Goal: Task Accomplishment & Management: Use online tool/utility

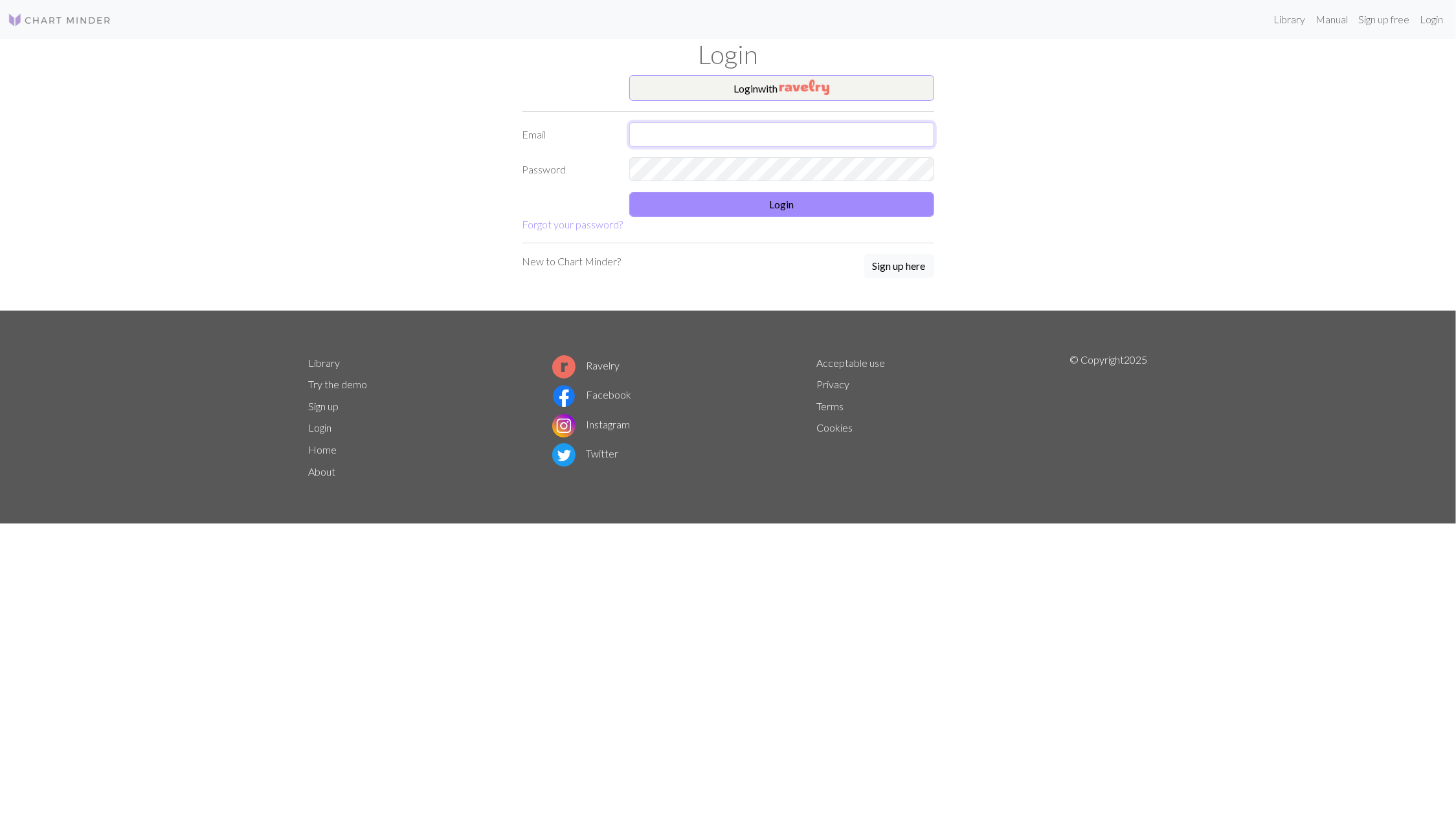
click at [726, 135] on input "text" at bounding box center [782, 134] width 305 height 25
type input "[EMAIL_ADDRESS][DOMAIN_NAME]"
click at [721, 208] on button "Login" at bounding box center [782, 204] width 305 height 25
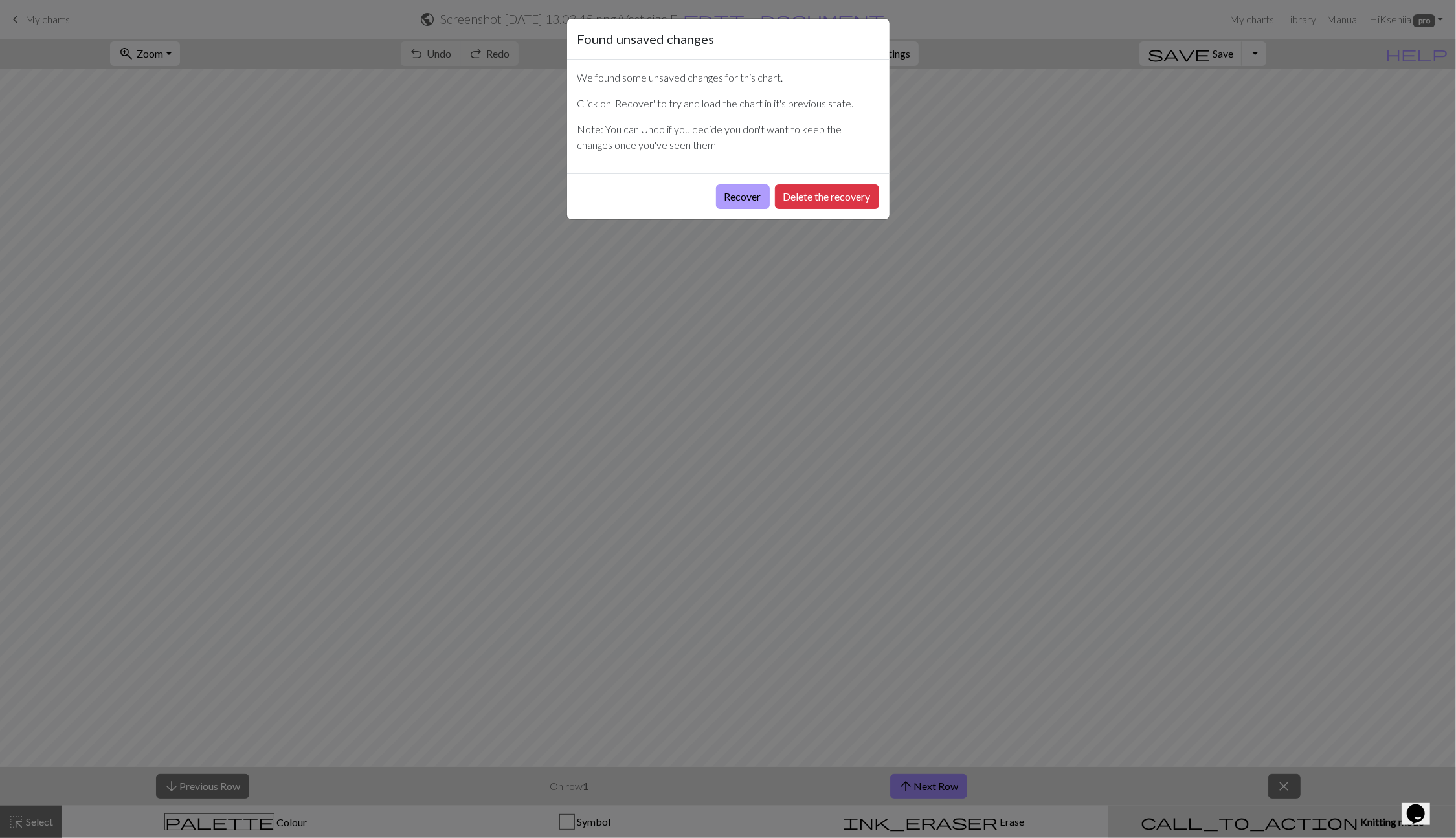
click at [744, 191] on button "Recover" at bounding box center [743, 197] width 53 height 25
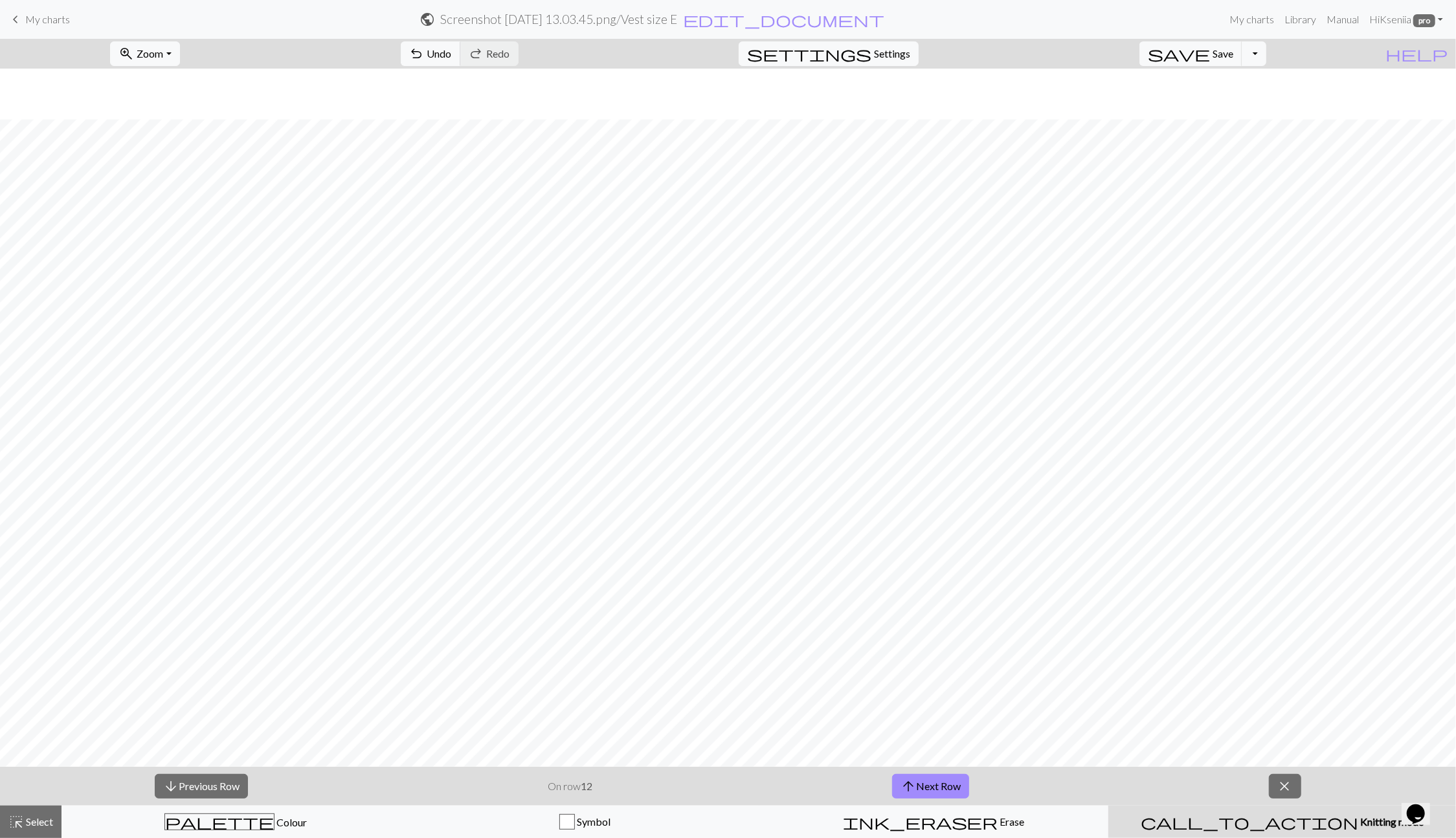
scroll to position [51, 0]
click at [170, 38] on nav "keyboard_arrow_left My charts public Screenshot [DATE] 13.03.45.png / Vest size…" at bounding box center [728, 19] width 1456 height 39
click at [163, 50] on span "Zoom" at bounding box center [149, 53] width 27 height 12
click at [199, 95] on button "Fit width" at bounding box center [162, 102] width 103 height 21
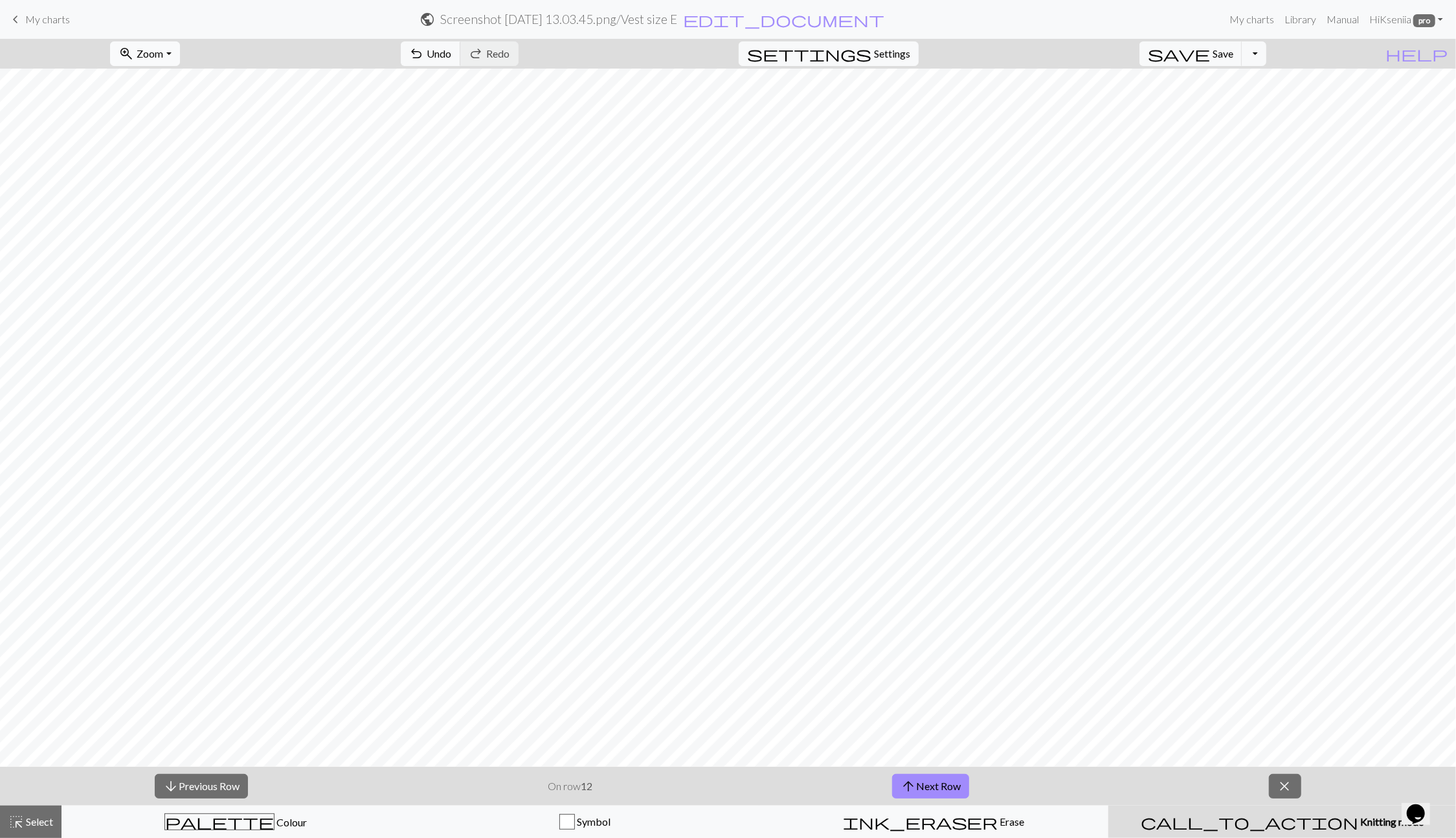
click at [163, 56] on span "Zoom" at bounding box center [149, 53] width 27 height 12
click at [184, 103] on button "Fit width" at bounding box center [162, 102] width 103 height 21
click at [949, 783] on button "arrow_upward Next Row" at bounding box center [930, 786] width 77 height 25
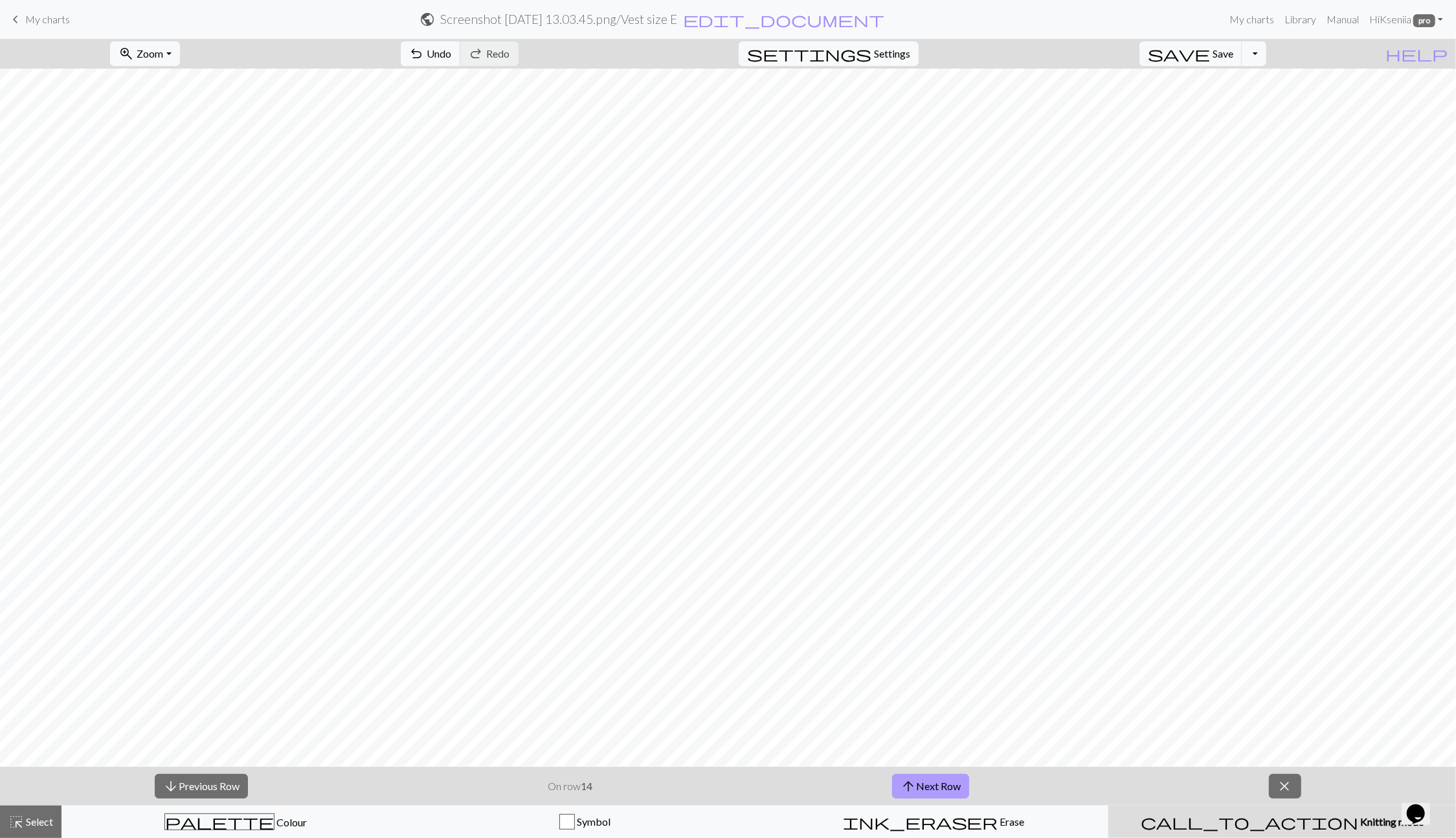
click at [949, 783] on button "arrow_upward Next Row" at bounding box center [930, 786] width 77 height 25
